Goal: Find specific page/section: Find specific page/section

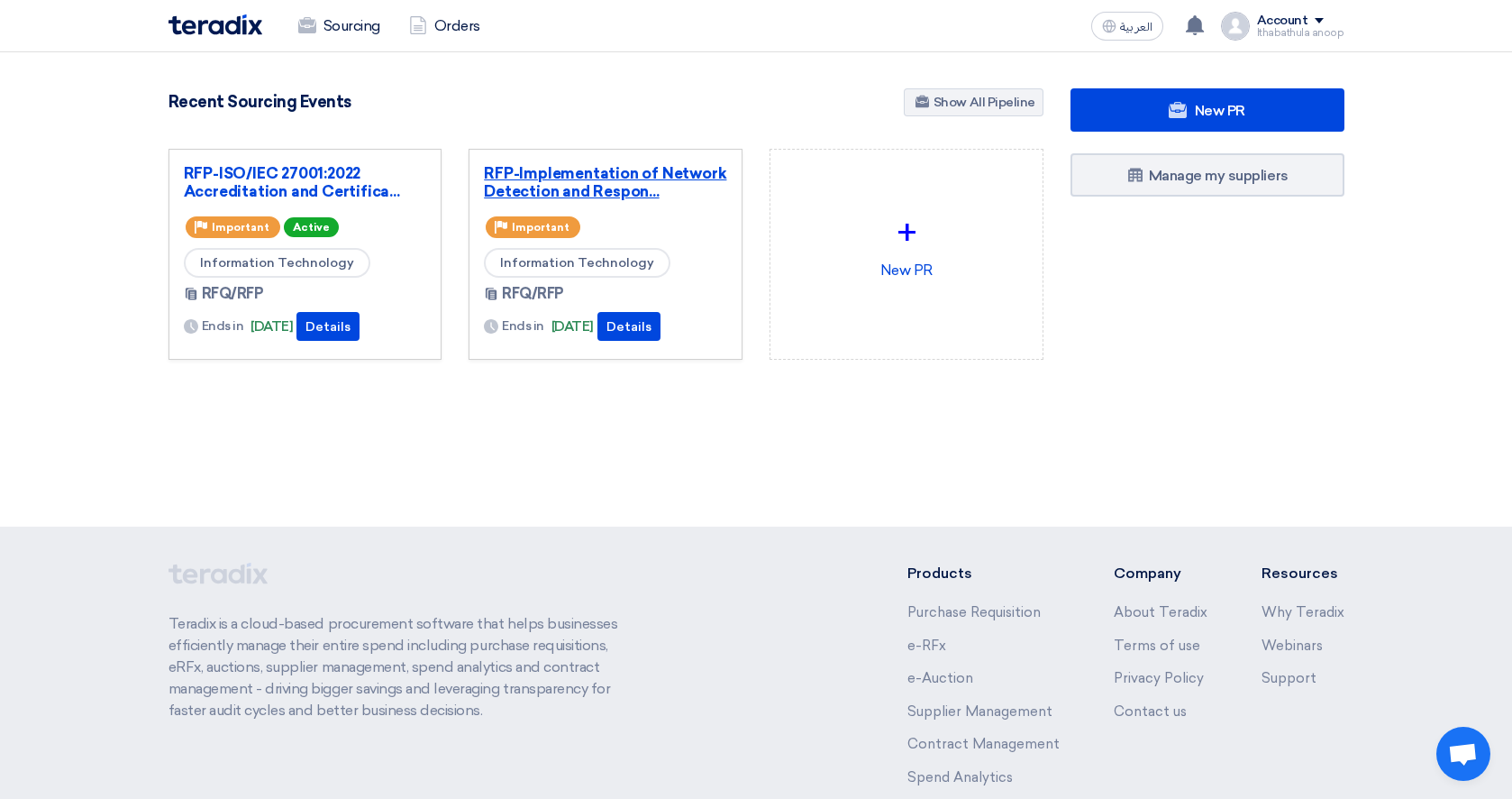
click at [589, 174] on link "RFP-Implementation of Network Detection and Respon..." at bounding box center [605, 182] width 243 height 36
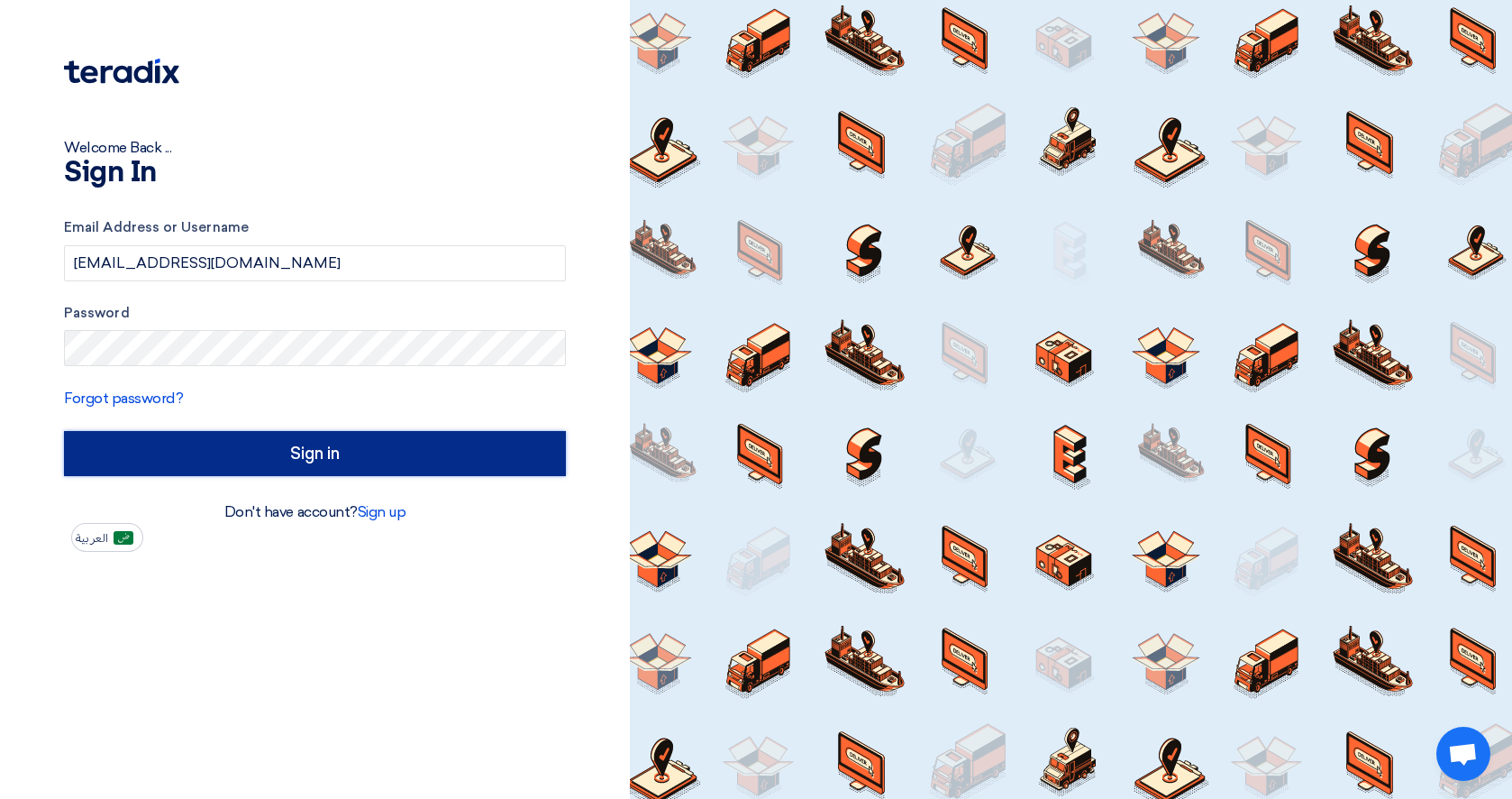
click at [314, 447] on input "Sign in" at bounding box center [315, 453] width 502 height 45
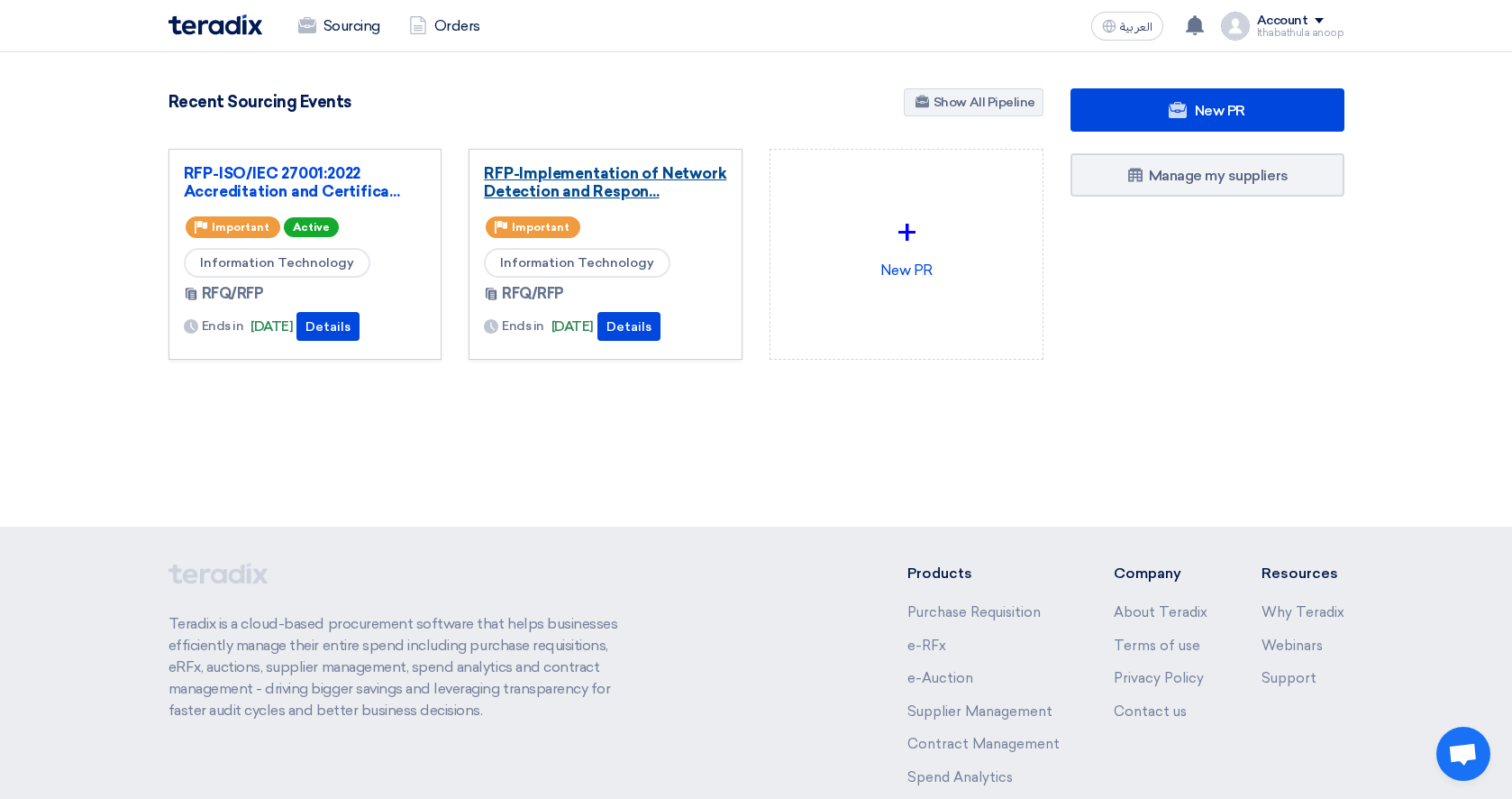
click at [611, 192] on link "RFP-Implementation of Network Detection and Respon..." at bounding box center [605, 182] width 243 height 36
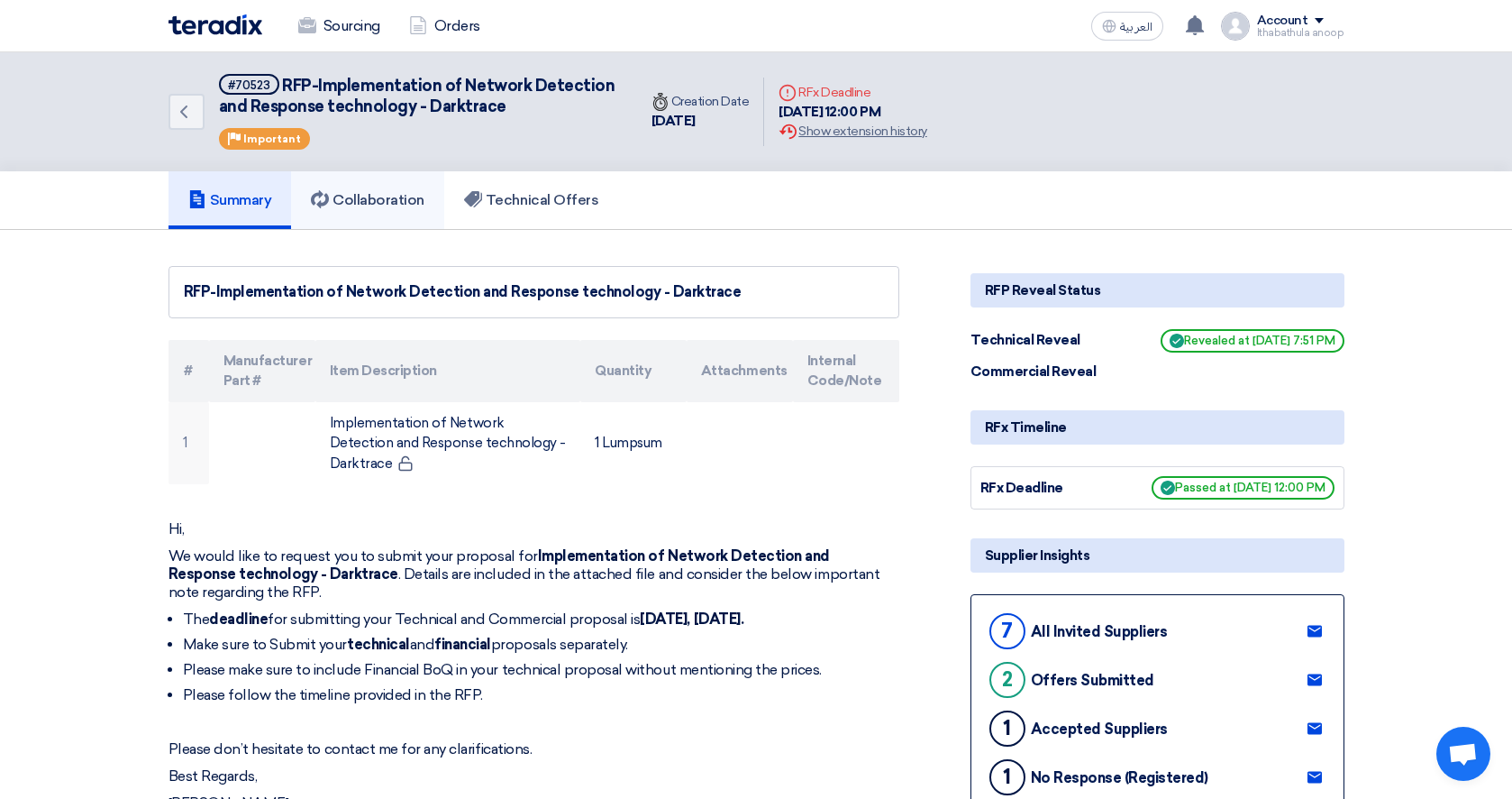
click at [403, 192] on h5 "Collaboration" at bounding box center [367, 200] width 114 height 18
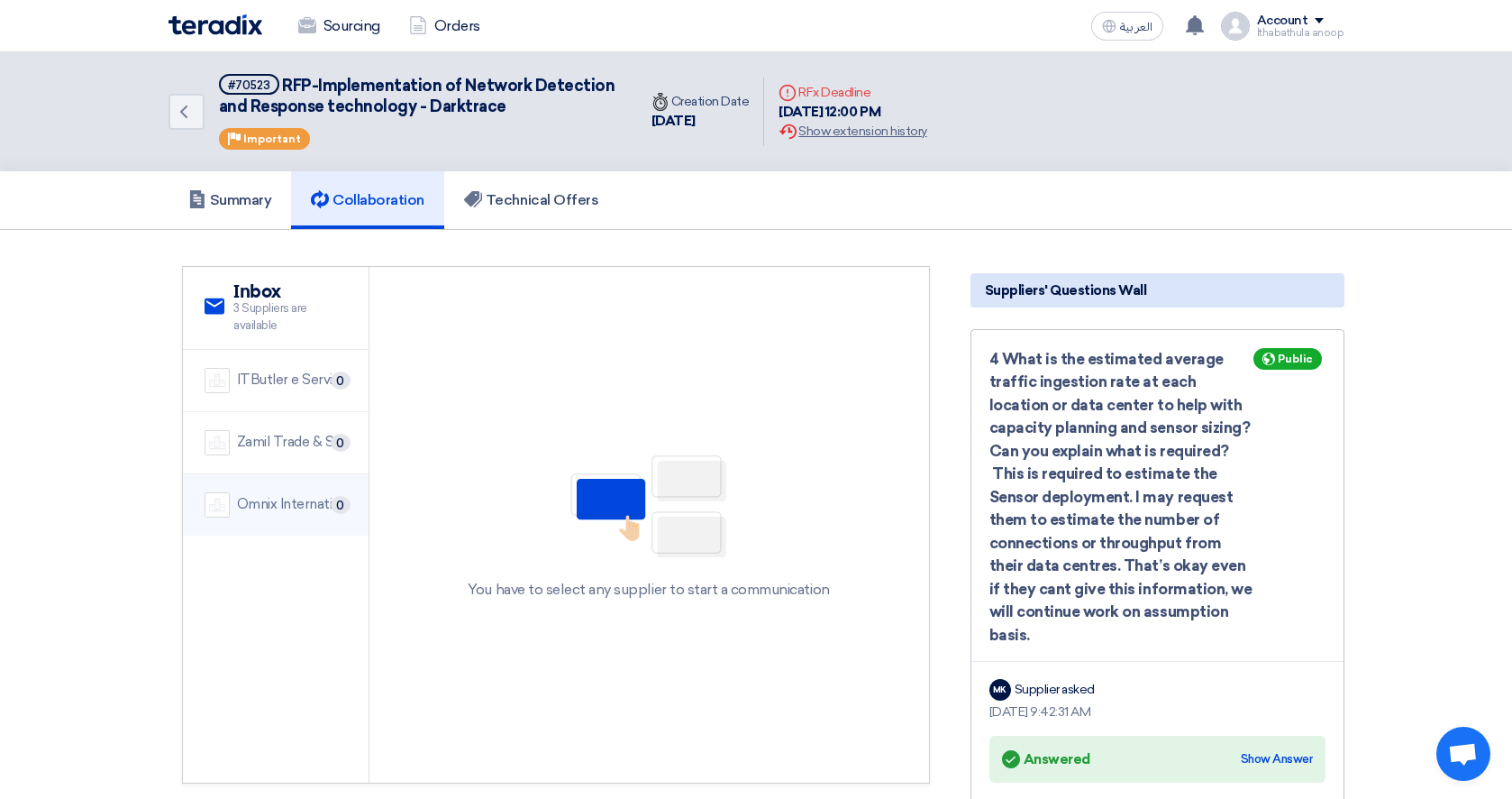
click at [275, 506] on div "Omnix International" at bounding box center [292, 504] width 110 height 20
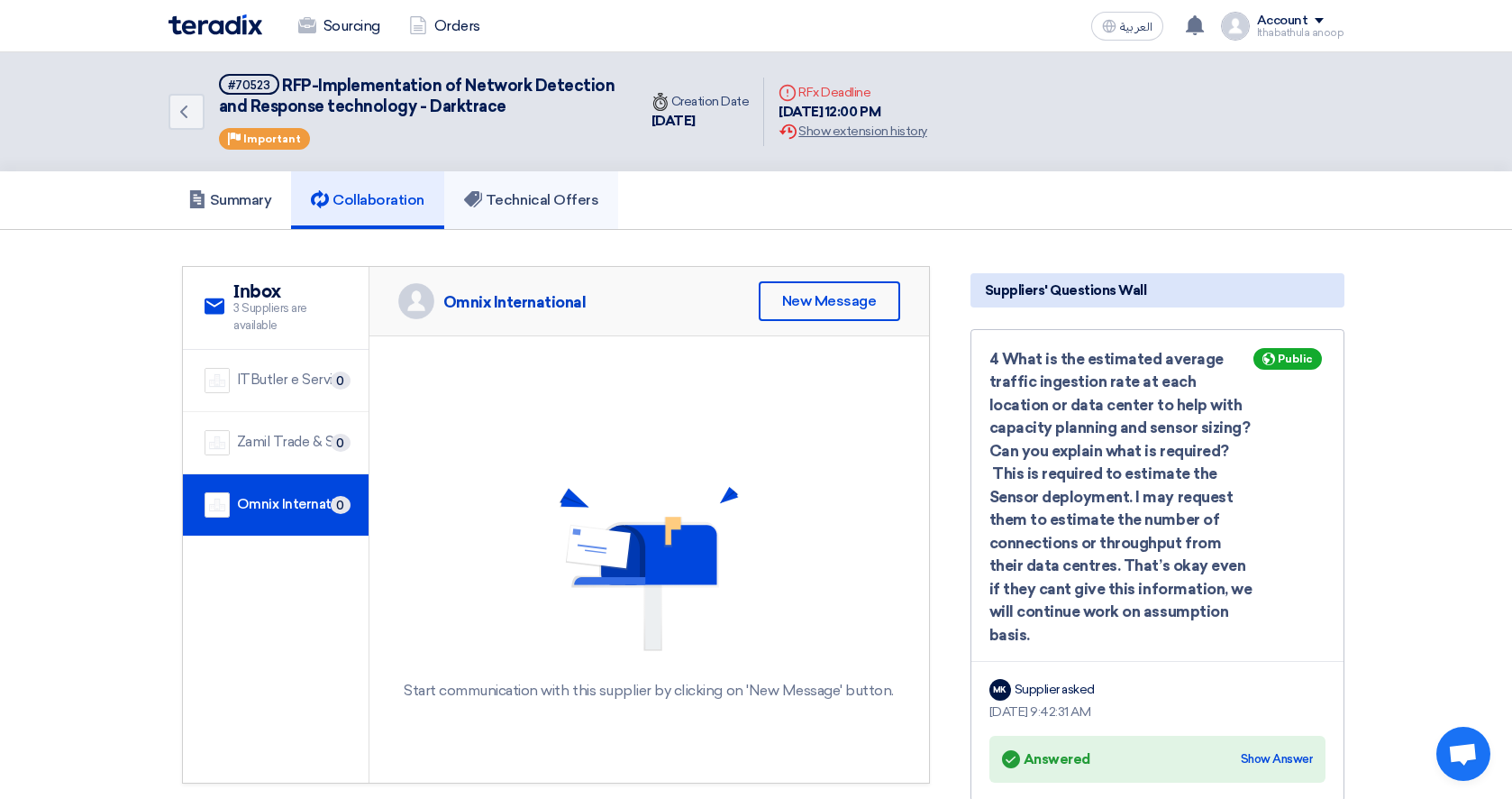
click at [533, 199] on h5 "Technical Offers" at bounding box center [532, 200] width 134 height 18
